Goal: Communication & Community: Participate in discussion

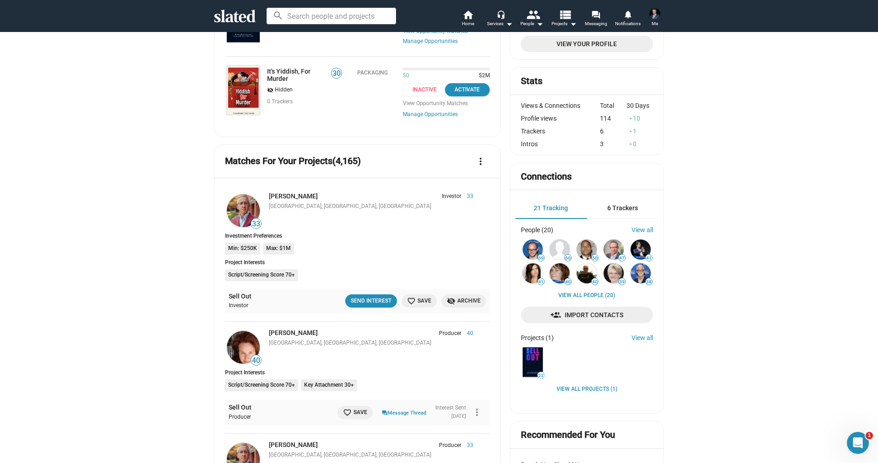
scroll to position [192, 0]
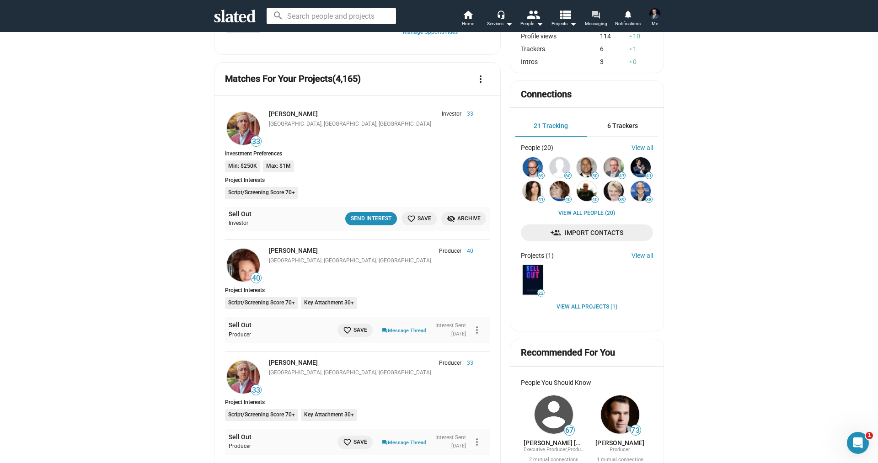
click at [596, 13] on mat-icon "forum" at bounding box center [595, 14] width 9 height 9
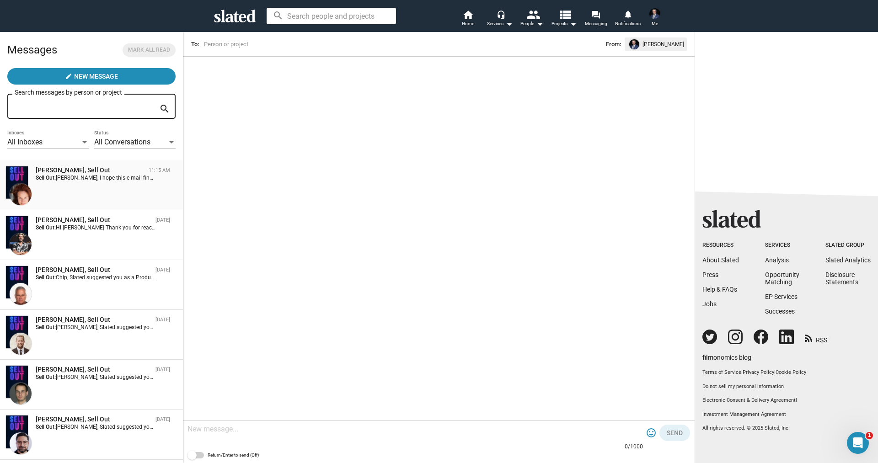
click at [92, 196] on div "[PERSON_NAME], Sell Out 11:15 AM Sell Out:" at bounding box center [91, 185] width 172 height 39
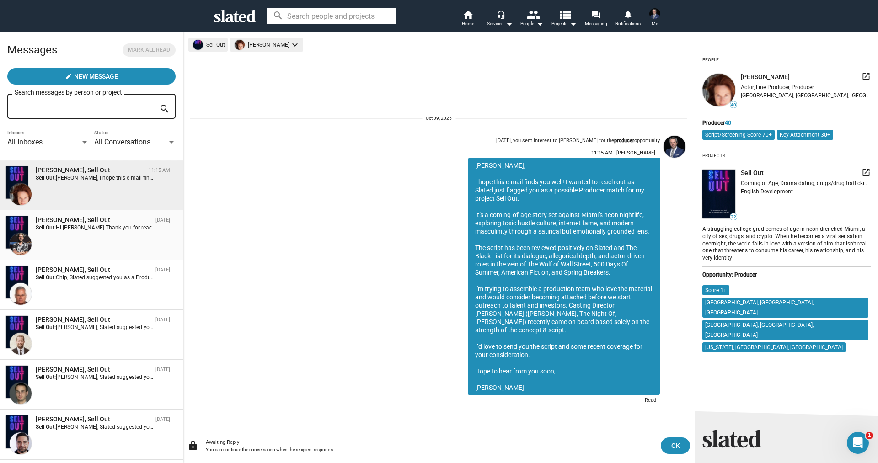
click at [96, 252] on div "[PERSON_NAME], Sell Out [DATE] Sell Out: Hi [PERSON_NAME] Thank you for reachin…" at bounding box center [91, 235] width 172 height 39
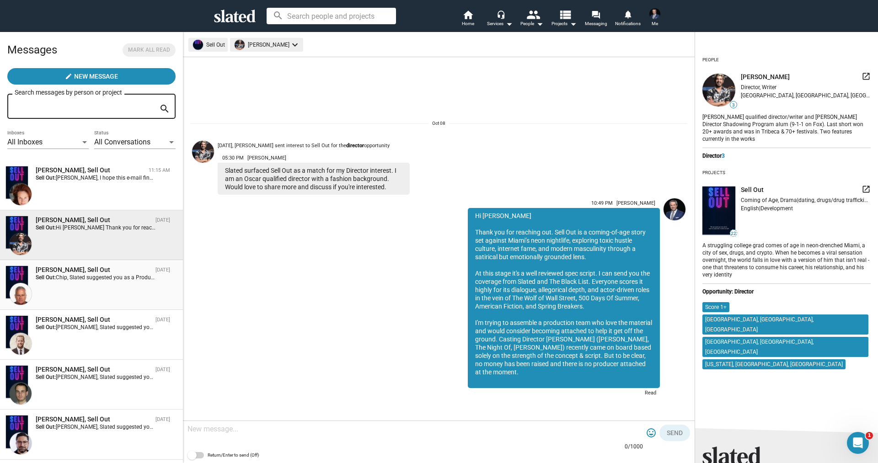
click at [97, 283] on div "[PERSON_NAME], Sell Out [DATE] Sell Out: Chip, Slated suggested you as a Produc…" at bounding box center [91, 285] width 172 height 39
